Goal: Communication & Community: Answer question/provide support

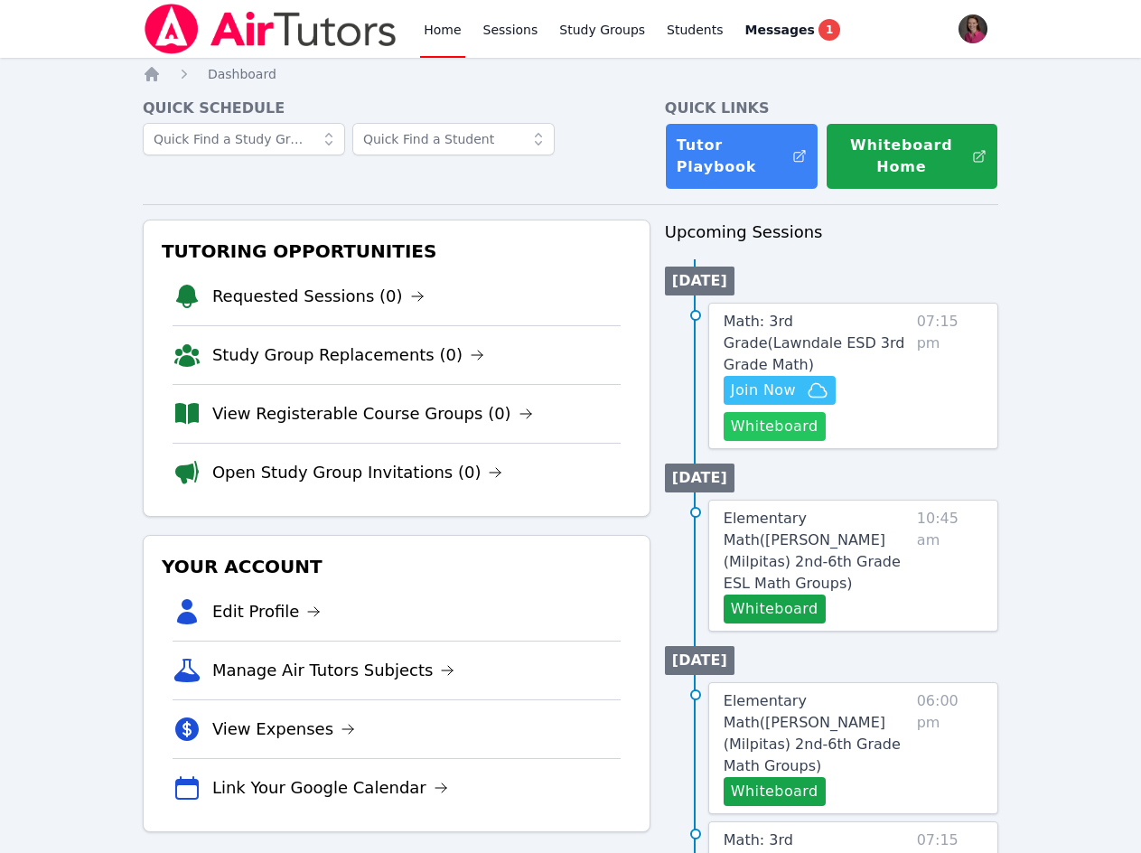
click at [778, 412] on button "Whiteboard" at bounding box center [774, 426] width 102 height 29
click at [786, 379] on span "Join Now" at bounding box center [763, 390] width 65 height 22
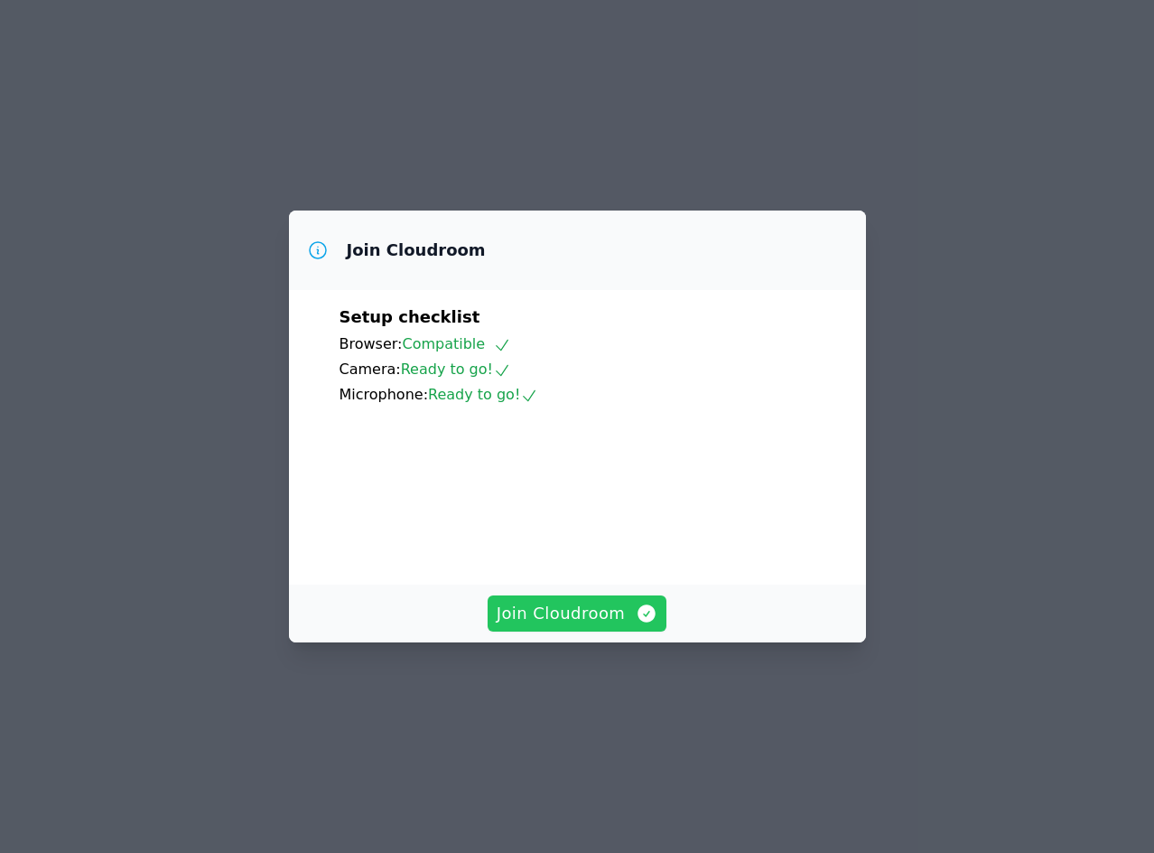
click at [565, 626] on span "Join Cloudroom" at bounding box center [578, 613] width 162 height 25
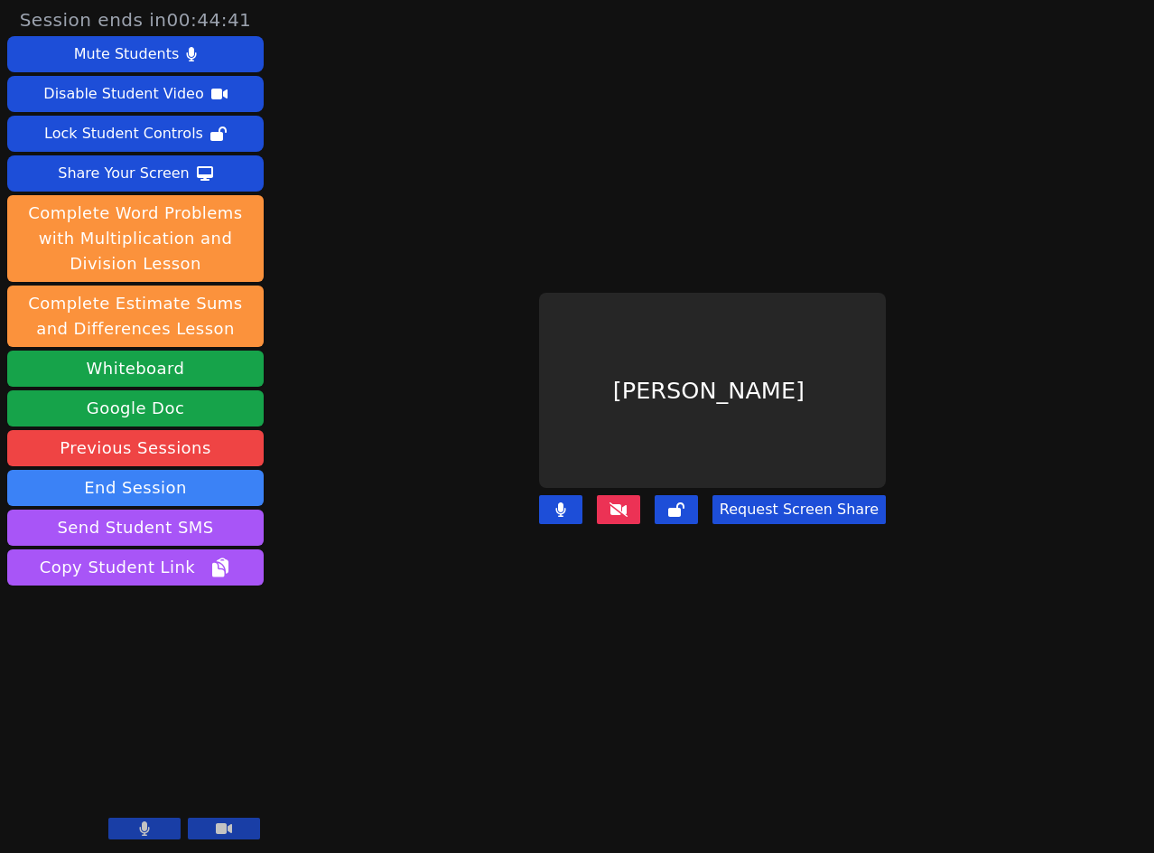
click at [628, 502] on icon at bounding box center [619, 509] width 18 height 14
click at [615, 502] on icon at bounding box center [619, 509] width 18 height 14
click at [628, 502] on icon at bounding box center [619, 509] width 18 height 14
click at [655, 680] on main "Jesus Gonzalez Request Screen Share" at bounding box center [713, 426] width 526 height 853
click at [623, 502] on icon at bounding box center [619, 509] width 18 height 14
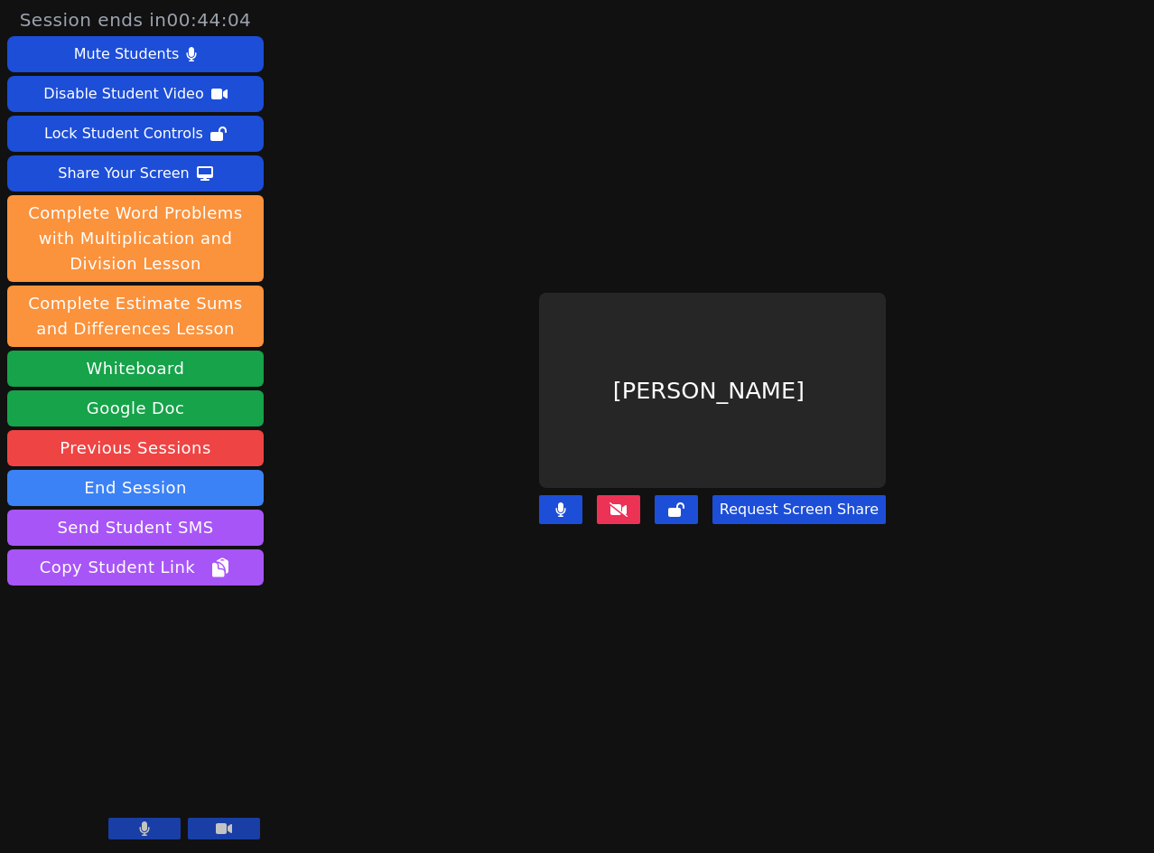
click at [623, 502] on icon at bounding box center [619, 509] width 18 height 14
click at [613, 495] on button at bounding box center [618, 509] width 43 height 29
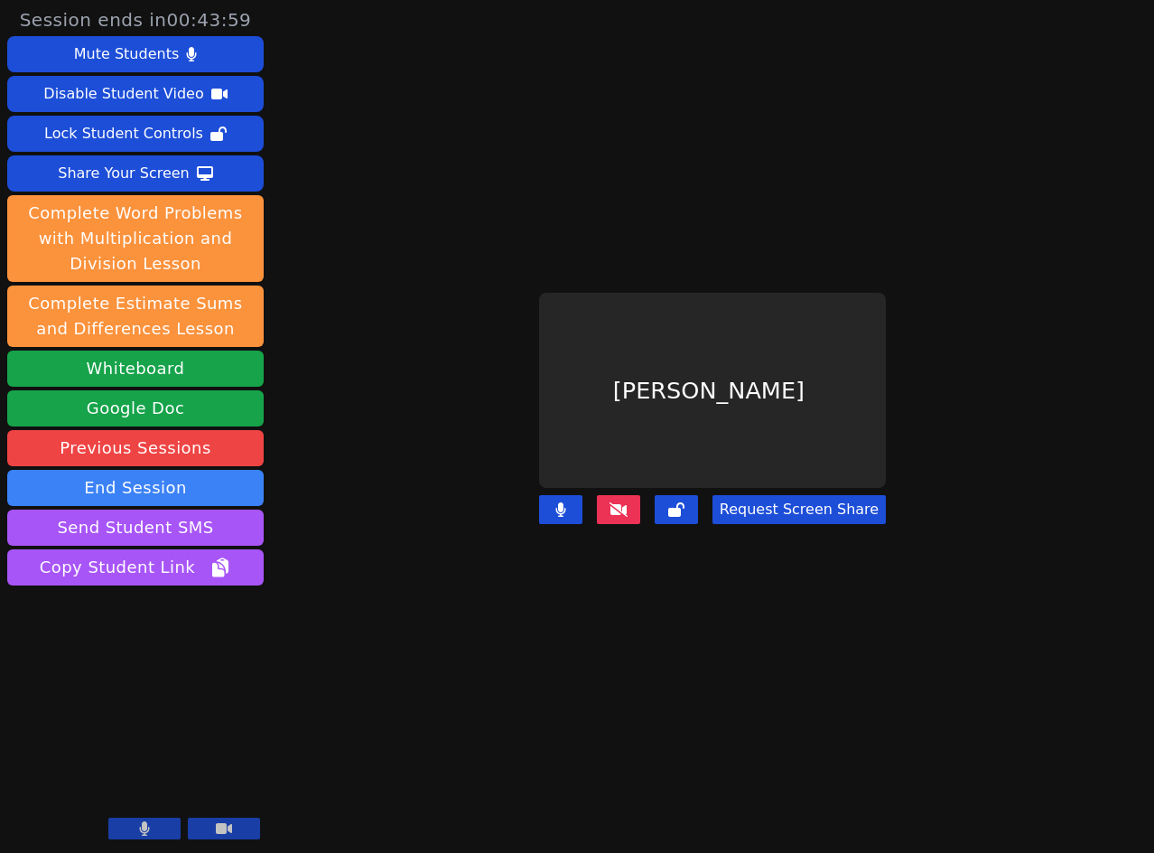
click at [559, 502] on icon at bounding box center [560, 509] width 11 height 14
click at [559, 502] on icon at bounding box center [561, 509] width 18 height 14
click at [628, 502] on icon at bounding box center [619, 509] width 18 height 14
